Goal: Transaction & Acquisition: Purchase product/service

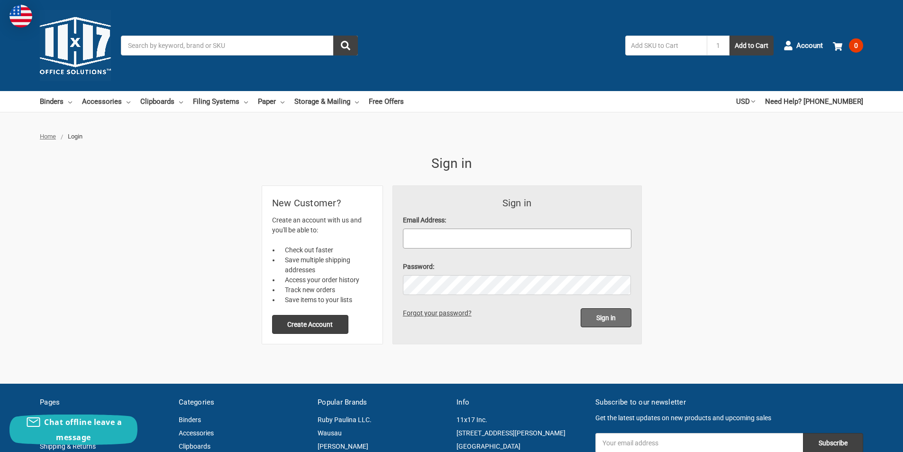
type input "[EMAIL_ADDRESS][DOMAIN_NAME]"
click at [606, 316] on input "Sign in" at bounding box center [605, 317] width 51 height 19
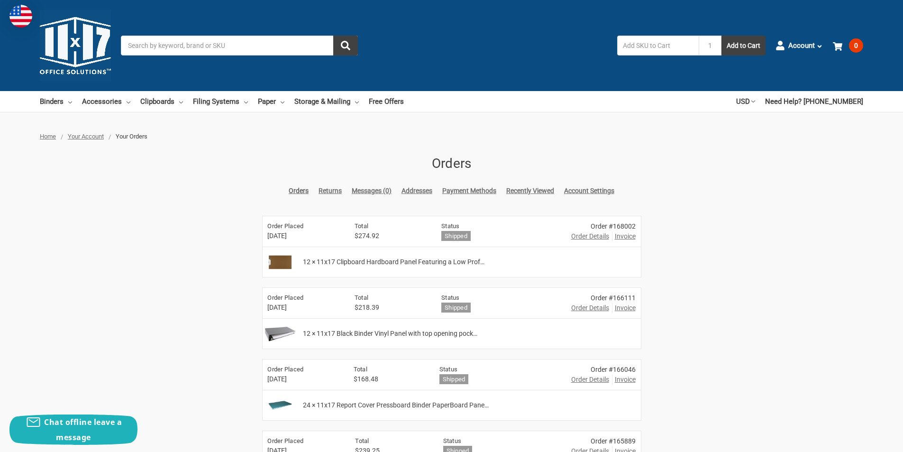
click at [589, 236] on span "Order Details" at bounding box center [590, 236] width 38 height 10
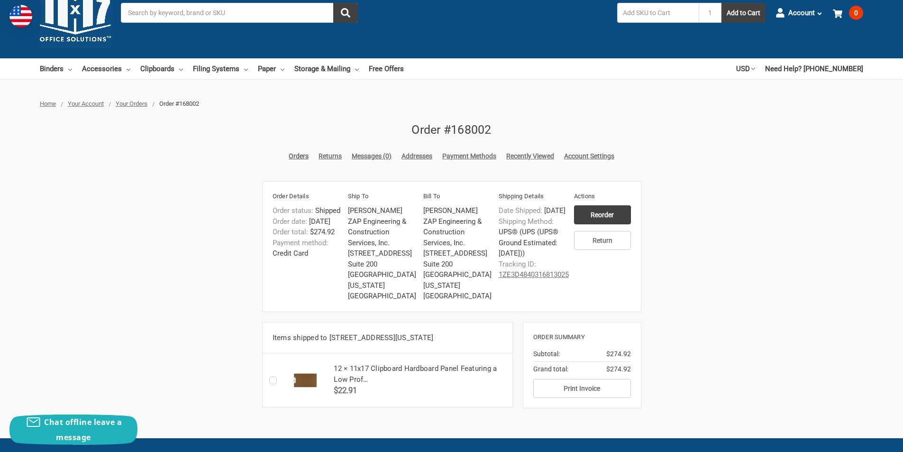
scroll to position [47, 0]
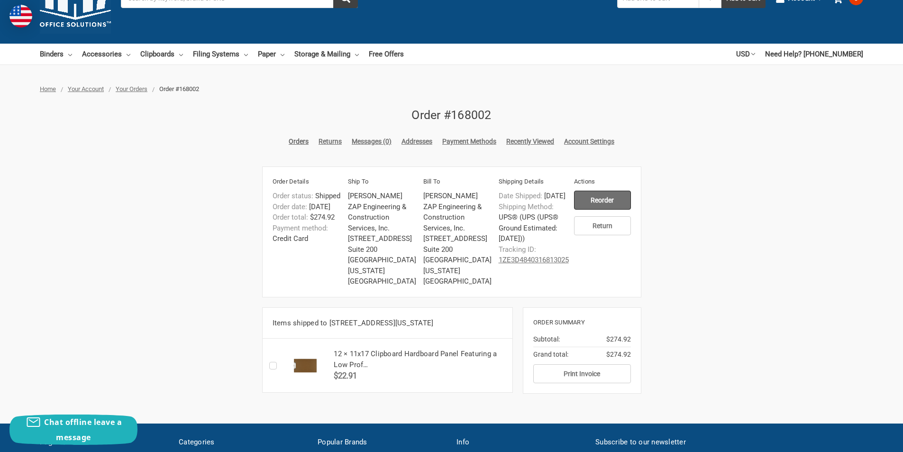
click at [596, 200] on input "Reorder" at bounding box center [602, 199] width 57 height 19
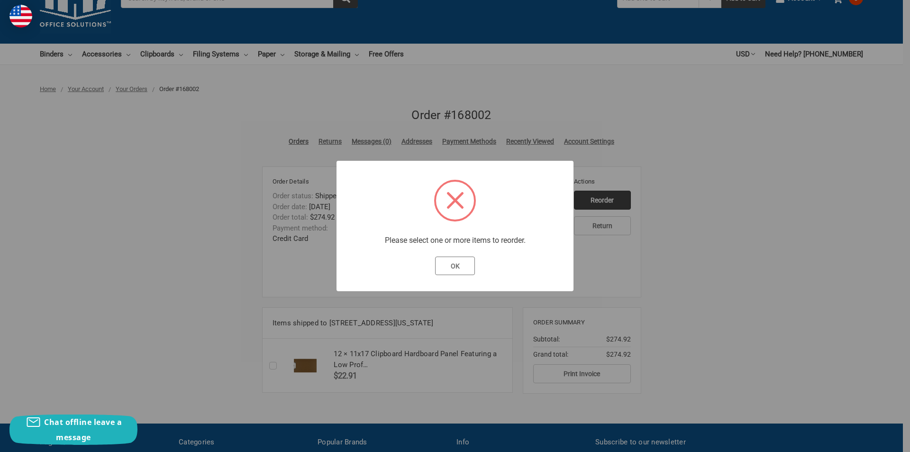
click at [457, 268] on button "OK" at bounding box center [455, 265] width 40 height 19
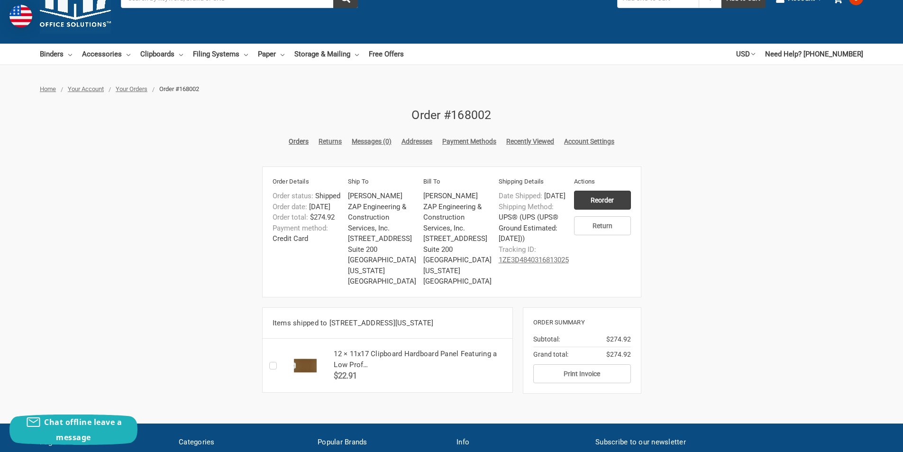
click at [274, 365] on label "Checkbox 47989 label" at bounding box center [275, 365] width 12 height 0
click at [272, 365] on input "Checkbox 47989 label" at bounding box center [271, 365] width 0 height 0
checkbox input "true"
click at [593, 201] on input "Reorder" at bounding box center [602, 199] width 57 height 19
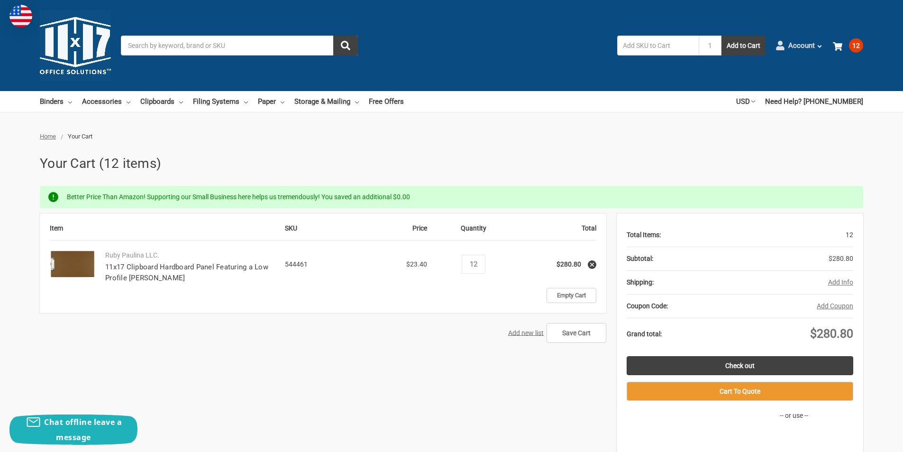
click at [800, 45] on span "Account" at bounding box center [801, 45] width 27 height 11
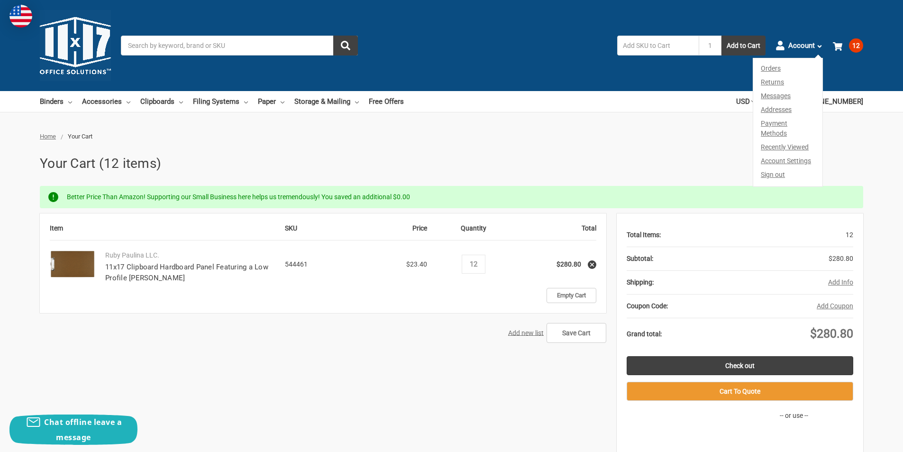
click at [772, 66] on link "Orders" at bounding box center [787, 66] width 69 height 17
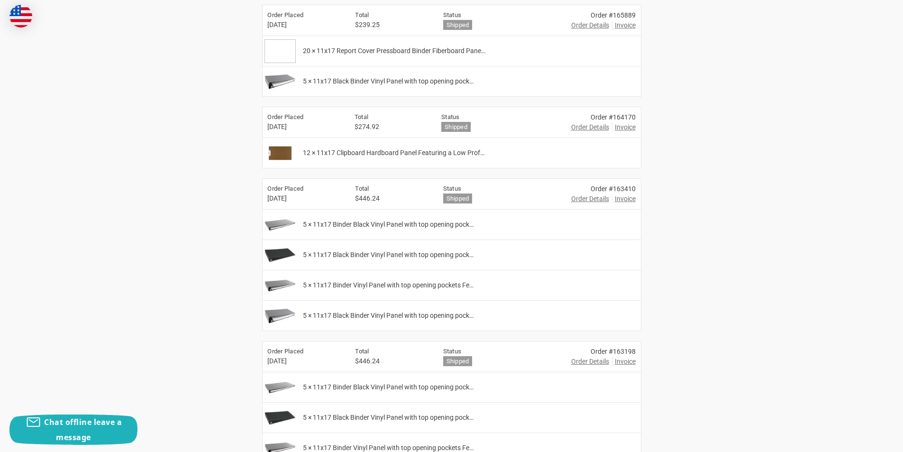
scroll to position [31, 0]
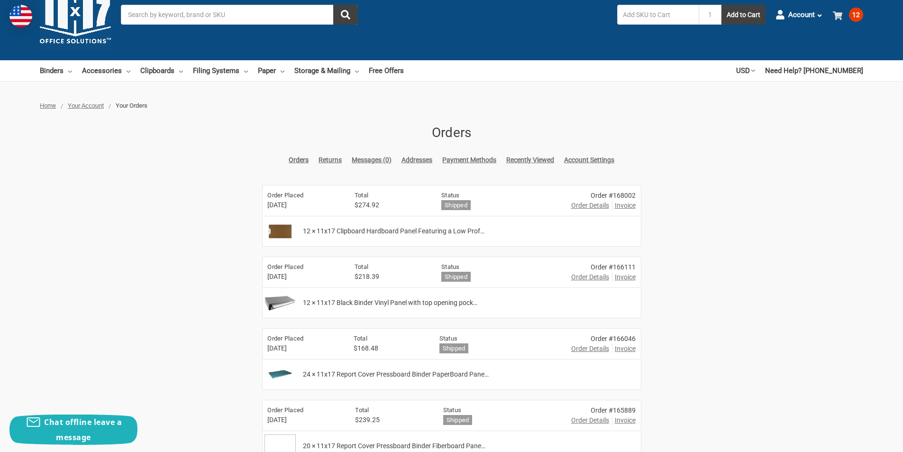
click at [841, 16] on icon at bounding box center [836, 15] width 9 height 9
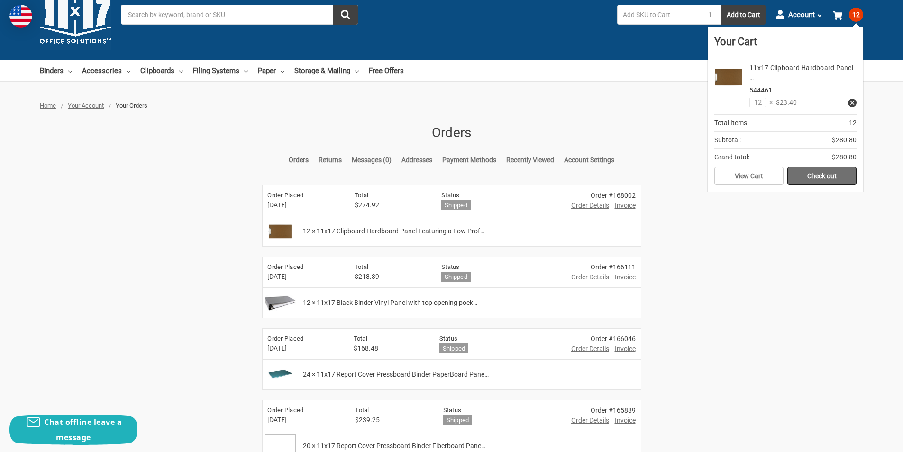
click at [808, 173] on link "Check out" at bounding box center [821, 176] width 69 height 18
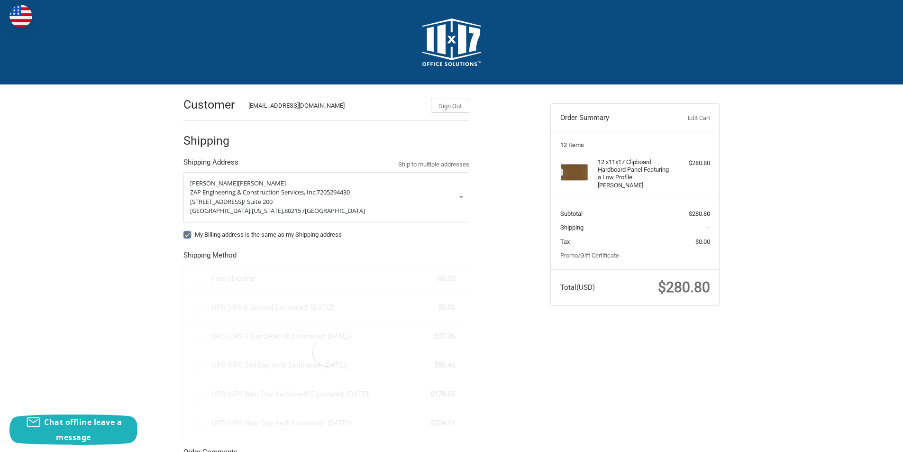
radio input "true"
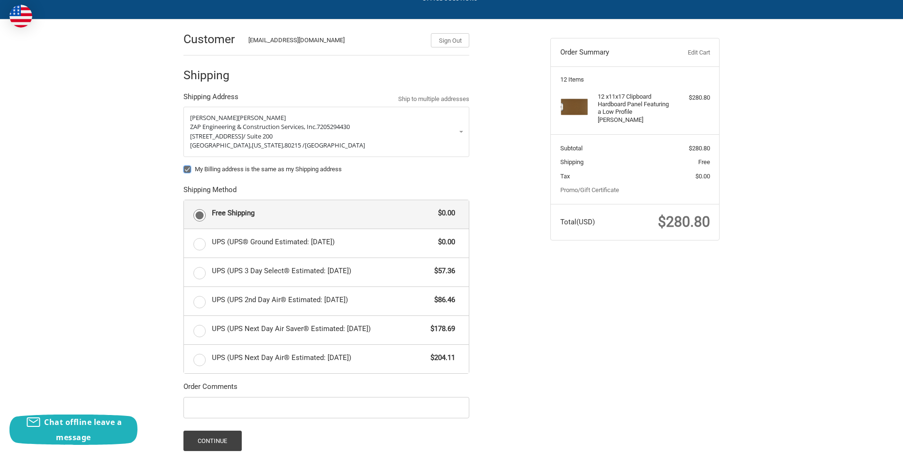
scroll to position [119, 0]
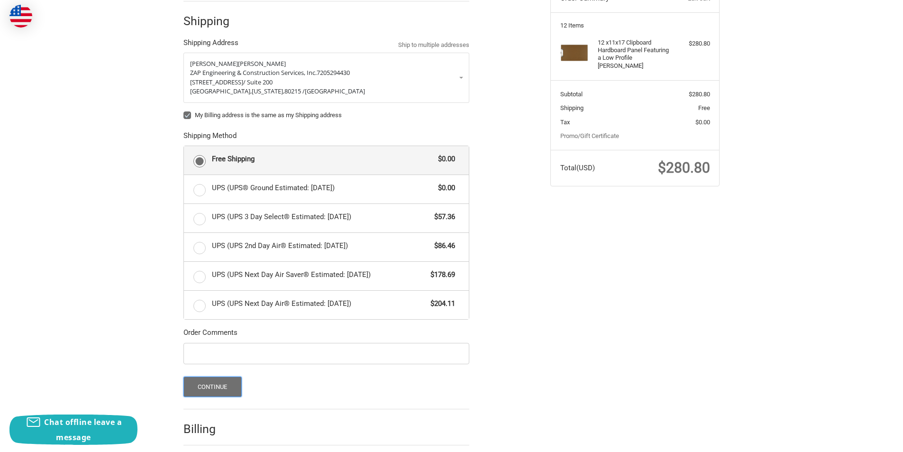
click at [217, 383] on button "Continue" at bounding box center [212, 386] width 58 height 20
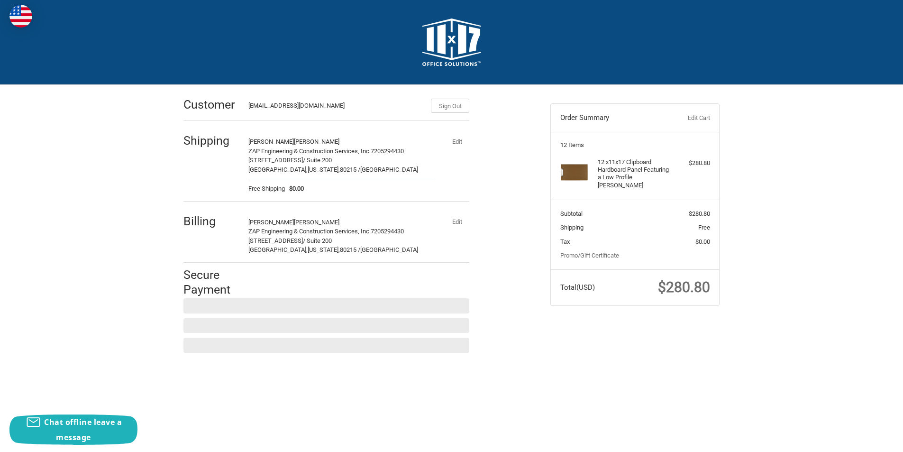
scroll to position [0, 0]
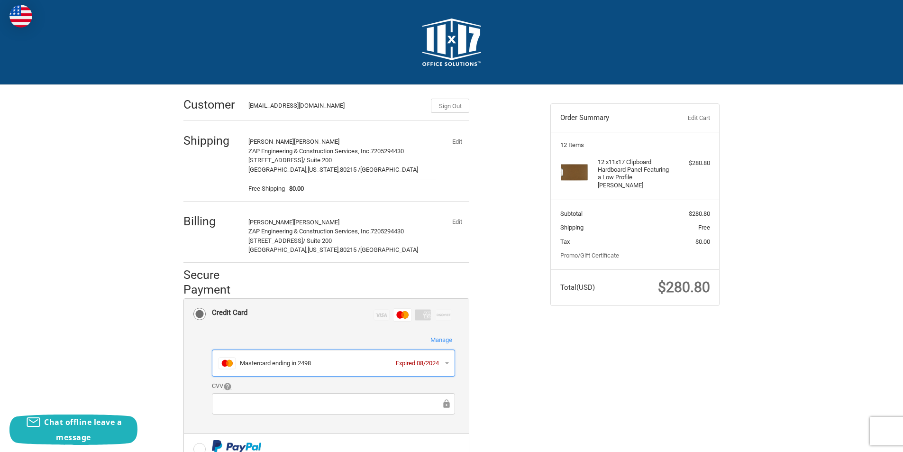
click at [449, 366] on button "Master Mastercard ending in 2498 Expired 08/2024" at bounding box center [333, 362] width 243 height 27
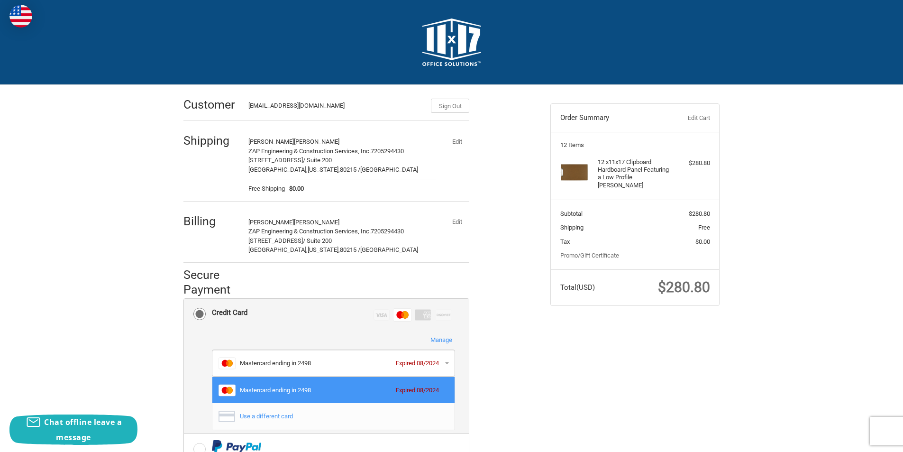
click at [388, 424] on div "Use a different card" at bounding box center [333, 415] width 230 height 17
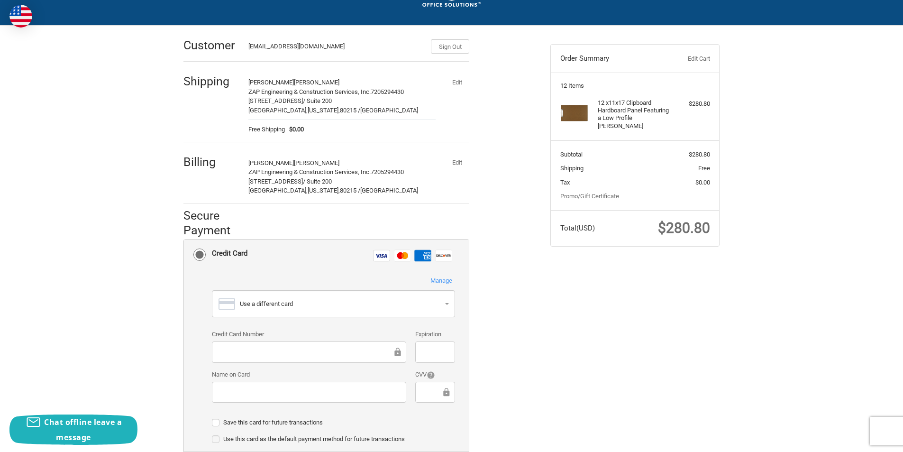
scroll to position [95, 0]
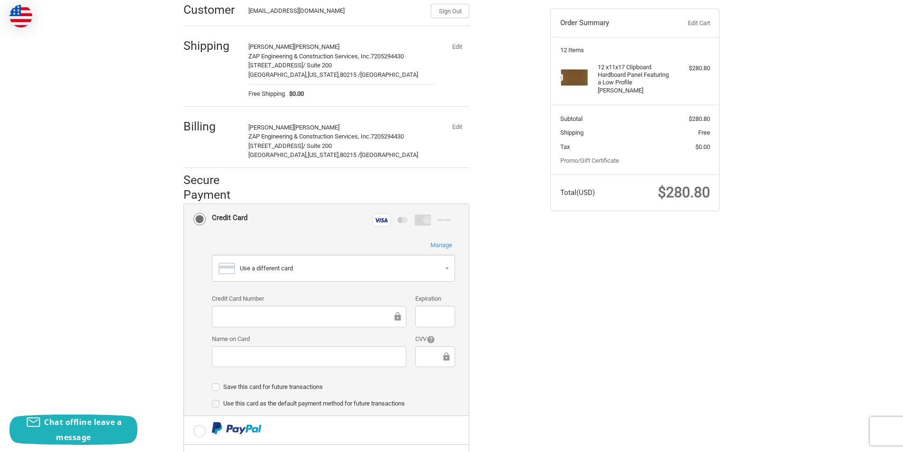
click at [216, 385] on label "Save this card for future transactions" at bounding box center [333, 387] width 243 height 8
click at [212, 382] on input "Save this card for future transactions" at bounding box center [212, 382] width 0 height 0
checkbox input "true"
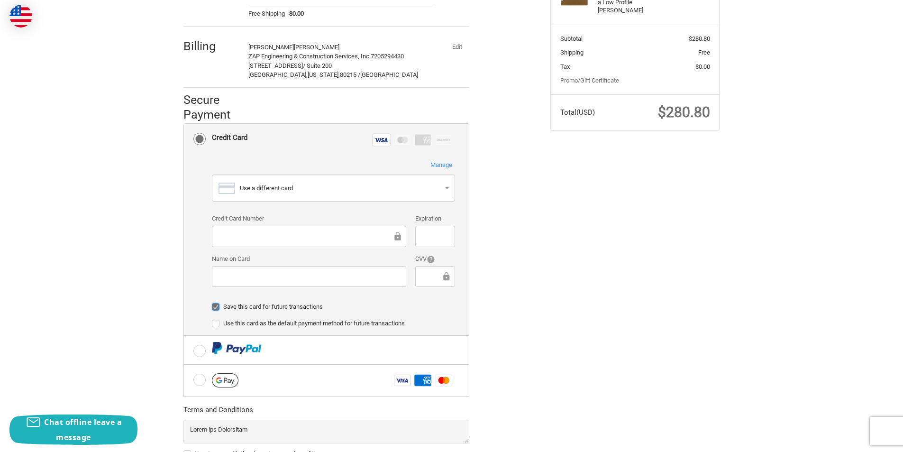
scroll to position [252, 0]
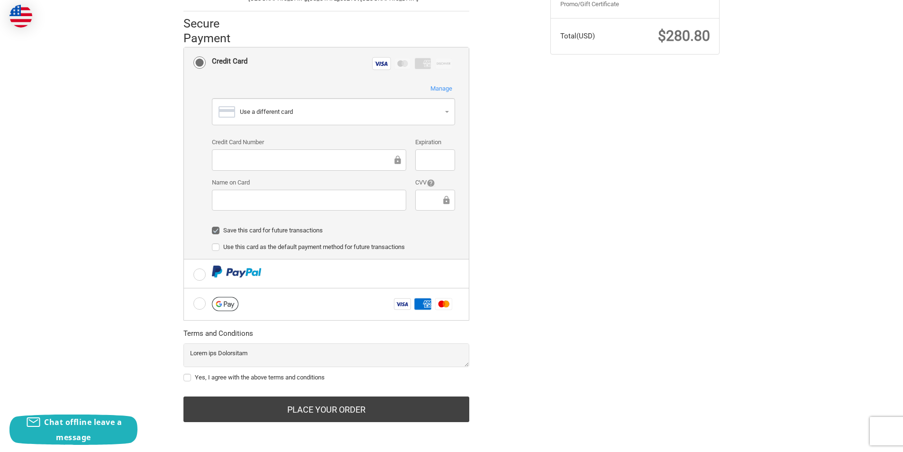
click at [187, 375] on label "Yes, I agree with the above terms and conditions" at bounding box center [326, 377] width 286 height 8
click at [184, 373] on input "Yes, I agree with the above terms and conditions" at bounding box center [183, 372] width 0 height 0
checkbox input "true"
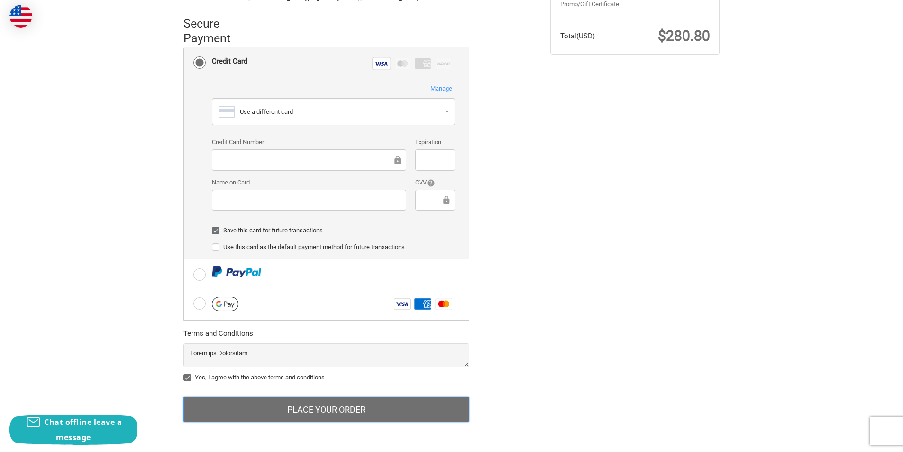
click at [320, 406] on button "Place Your Order" at bounding box center [326, 409] width 286 height 26
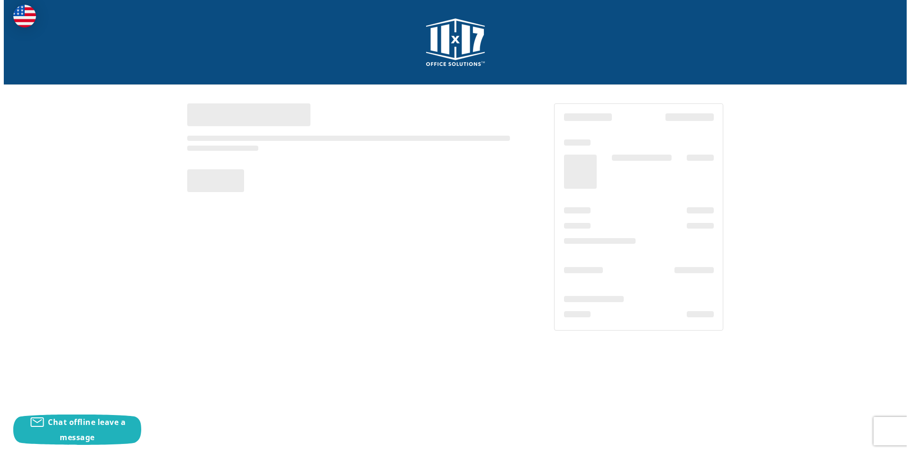
scroll to position [0, 0]
